Goal: Task Accomplishment & Management: Complete application form

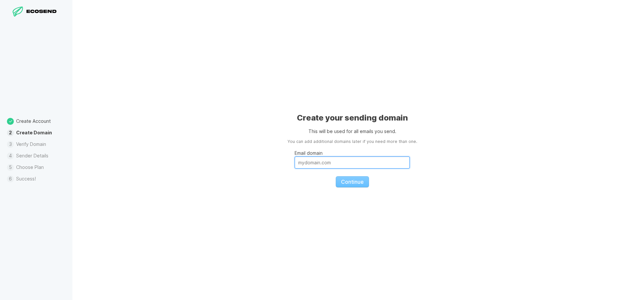
click at [354, 158] on input "Email domain" at bounding box center [352, 162] width 115 height 12
type input "secre"
drag, startPoint x: 317, startPoint y: 161, endPoint x: 275, endPoint y: 173, distance: 43.5
click at [277, 171] on div "Create your sending domain This will be used for all emails you send. You can a…" at bounding box center [352, 150] width 560 height 300
paste input "[EMAIL_ADDRESS][DOMAIN_NAME]"
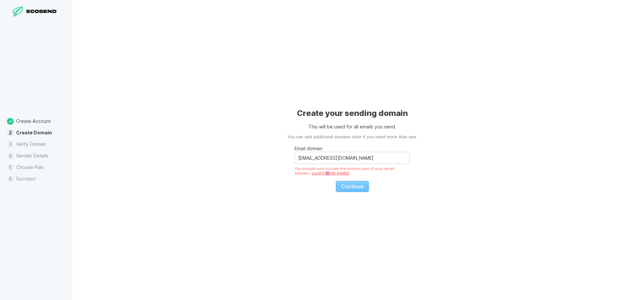
click at [312, 172] on link "Use [DOMAIN_NAME]" at bounding box center [331, 173] width 38 height 5
drag, startPoint x: 296, startPoint y: 155, endPoint x: 306, endPoint y: 167, distance: 15.1
click at [296, 156] on input "[DOMAIN_NAME]" at bounding box center [352, 158] width 115 height 12
drag, startPoint x: 295, startPoint y: 167, endPoint x: 402, endPoint y: 172, distance: 107.4
click at [402, 172] on div "Please add a domain name that you own. We don't support sending email from shar…" at bounding box center [352, 170] width 115 height 9
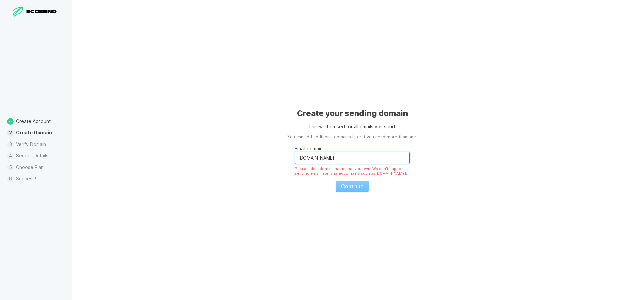
drag, startPoint x: 386, startPoint y: 155, endPoint x: 305, endPoint y: 170, distance: 82.5
click at [307, 170] on fieldset "Email domain [DOMAIN_NAME] Please add a domain name that you own. We don't supp…" at bounding box center [352, 166] width 115 height 52
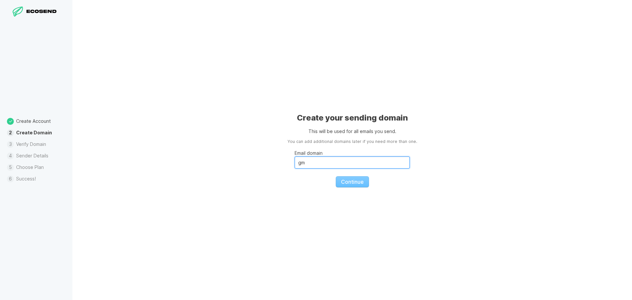
type input "g"
click at [342, 178] on fieldset "Email domain Continue" at bounding box center [352, 166] width 115 height 42
click at [331, 165] on input "Email domain" at bounding box center [352, 162] width 115 height 12
paste input "[EMAIL_ADDRESS][DOMAIN_NAME]"
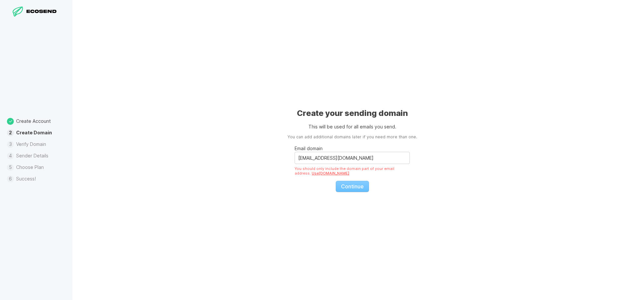
click at [361, 186] on fieldset "Email domain [EMAIL_ADDRESS][DOMAIN_NAME] You should only include the domain pa…" at bounding box center [352, 166] width 115 height 52
click at [316, 175] on link "Use [DOMAIN_NAME]" at bounding box center [331, 173] width 38 height 5
type input "[DOMAIN_NAME]"
click at [300, 158] on input "[DOMAIN_NAME]" at bounding box center [352, 158] width 115 height 12
click at [295, 163] on input "[DOMAIN_NAME]" at bounding box center [352, 158] width 115 height 12
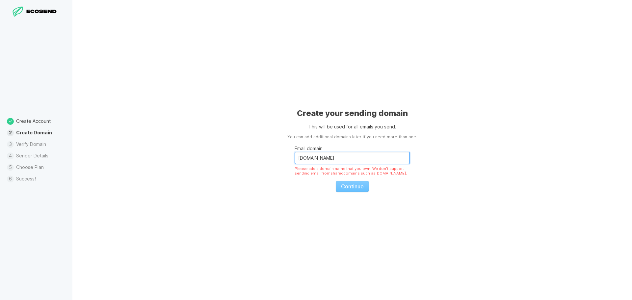
click at [275, 170] on div "Create your sending domain This will be used for all emails you send. You can a…" at bounding box center [352, 150] width 560 height 300
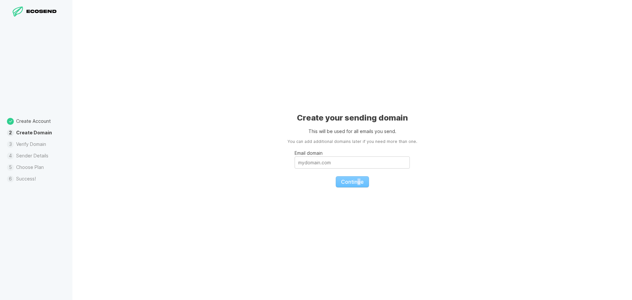
click at [359, 178] on fieldset "Email domain Continue" at bounding box center [352, 166] width 115 height 42
click at [352, 164] on input "Email domain" at bounding box center [352, 162] width 115 height 12
type input "[EMAIL_ADDRESS][DOMAIN_NAME]"
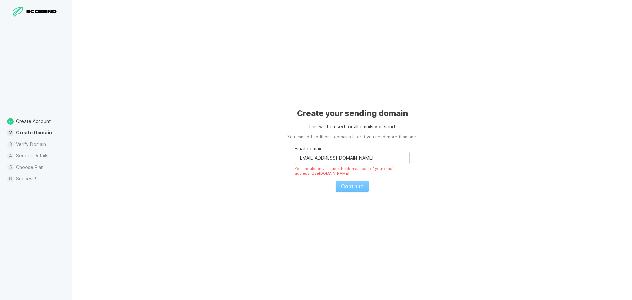
drag, startPoint x: 352, startPoint y: 186, endPoint x: 356, endPoint y: 173, distance: 13.4
click at [352, 187] on fieldset "Email domain [EMAIL_ADDRESS][DOMAIN_NAME] You should only include the domain pa…" at bounding box center [352, 166] width 115 height 52
drag, startPoint x: 322, startPoint y: 166, endPoint x: 260, endPoint y: 170, distance: 62.3
click at [262, 169] on div "Create your sending domain This will be used for all emails you send. You can a…" at bounding box center [352, 150] width 560 height 300
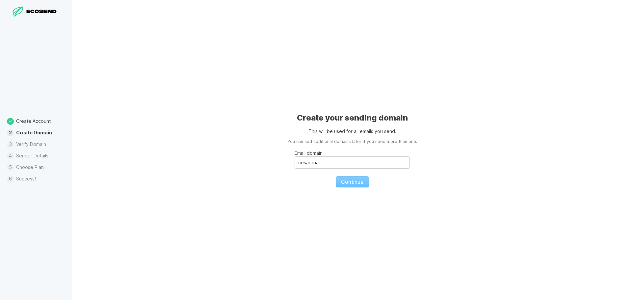
click at [468, 145] on div "Create your sending domain This will be used for all emails you send. You can a…" at bounding box center [352, 150] width 560 height 300
click at [351, 184] on fieldset "Email domain cesarena Continue" at bounding box center [352, 166] width 115 height 42
click at [333, 165] on input "cesarena" at bounding box center [352, 162] width 115 height 12
type input "[DOMAIN_NAME]"
click at [364, 184] on button "Continue" at bounding box center [352, 181] width 33 height 11
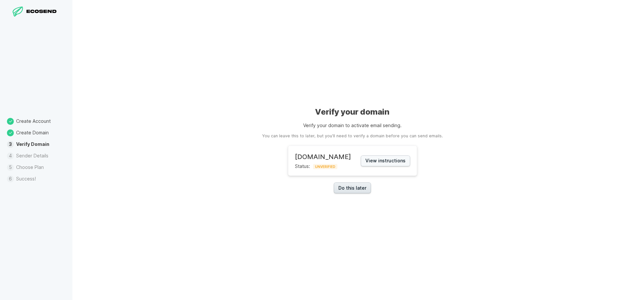
click at [356, 185] on link "Do this later" at bounding box center [352, 187] width 37 height 11
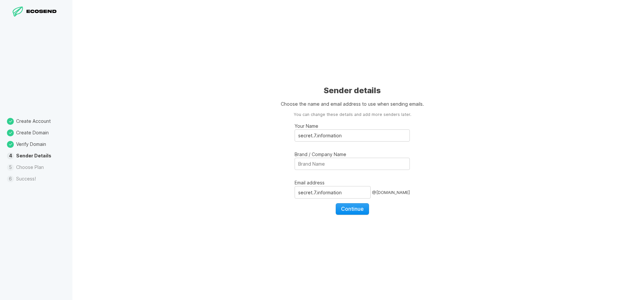
click at [353, 210] on span "Continue" at bounding box center [352, 208] width 23 height 7
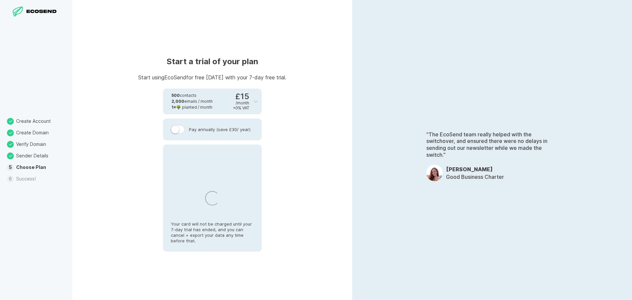
select select "IT"
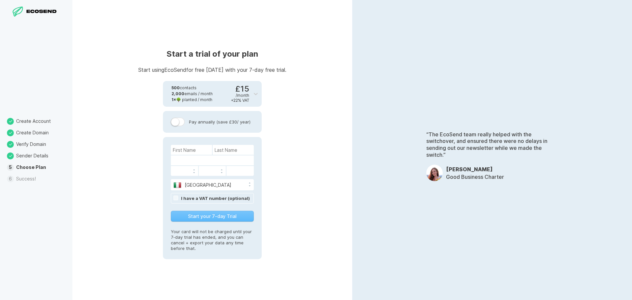
click at [177, 120] on label at bounding box center [178, 121] width 14 height 9
click at [0, 0] on input "Pay annually (save £30 / year)" at bounding box center [0, 0] width 0 height 0
click at [177, 121] on label at bounding box center [178, 121] width 14 height 9
click at [0, 0] on input "Pay annually (save £30 / year)" at bounding box center [0, 0] width 0 height 0
